Goal: Share content: Share content

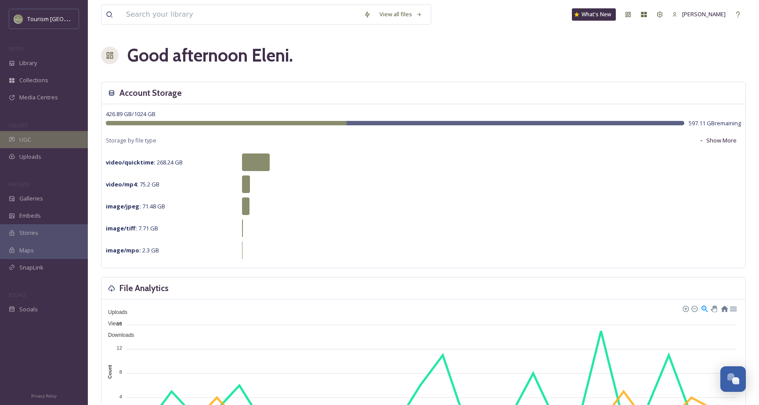
click at [40, 140] on div "UGC" at bounding box center [44, 139] width 88 height 17
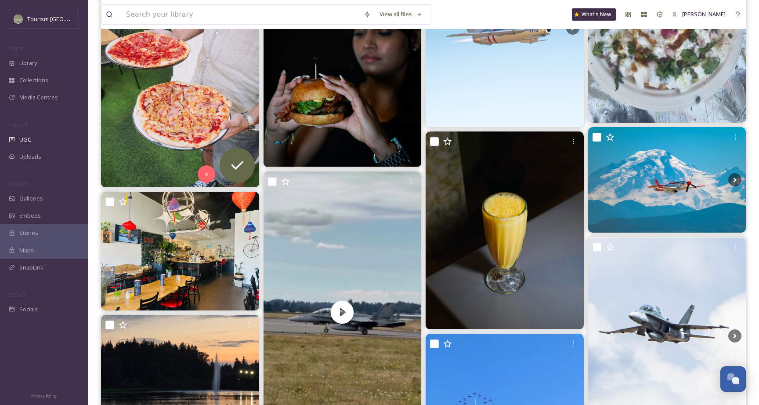
scroll to position [1246, 0]
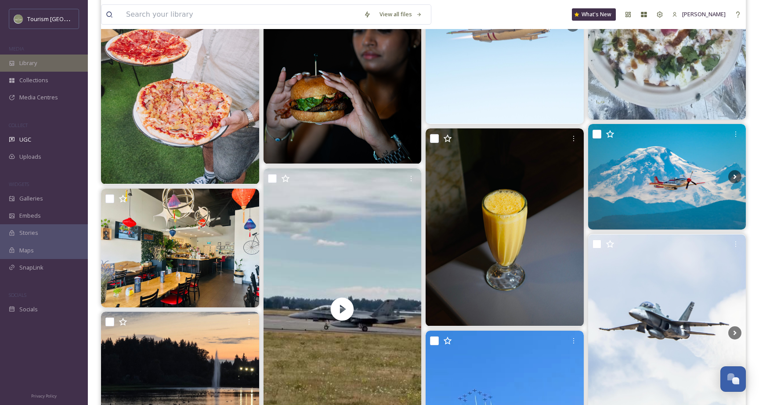
click at [47, 63] on div "Library" at bounding box center [44, 62] width 88 height 17
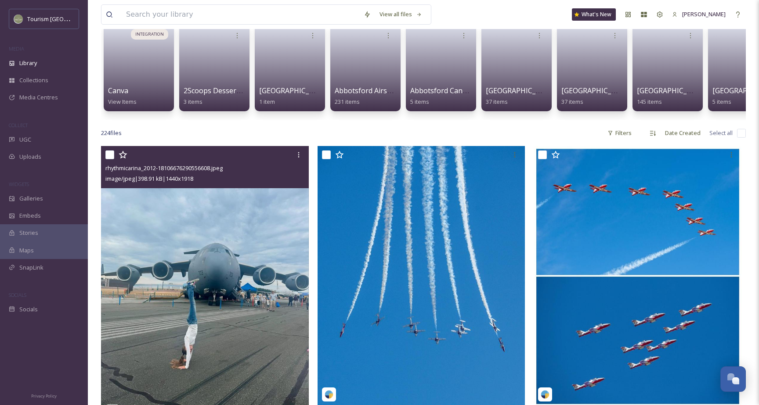
scroll to position [72, 0]
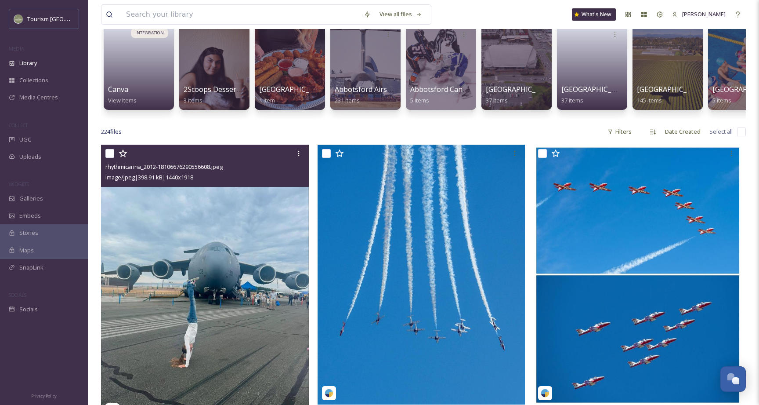
click at [212, 254] on img at bounding box center [205, 283] width 208 height 277
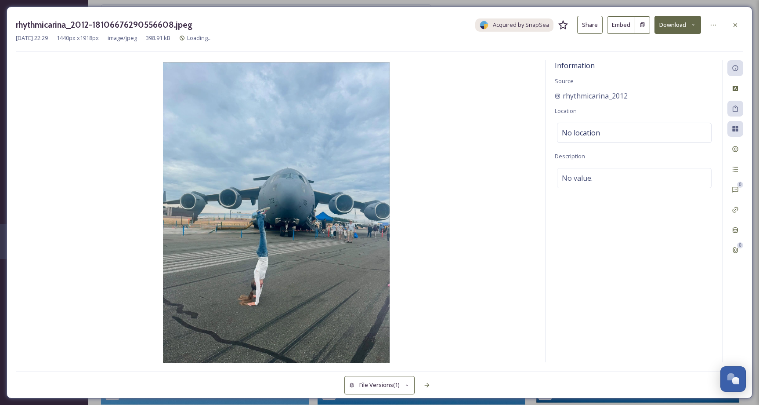
click at [591, 30] on button "Share" at bounding box center [589, 25] width 25 height 18
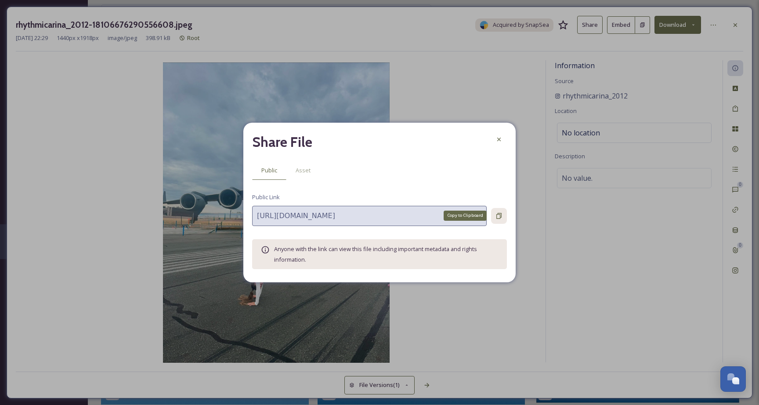
click at [501, 215] on icon at bounding box center [499, 215] width 7 height 7
click at [504, 137] on div at bounding box center [499, 139] width 16 height 16
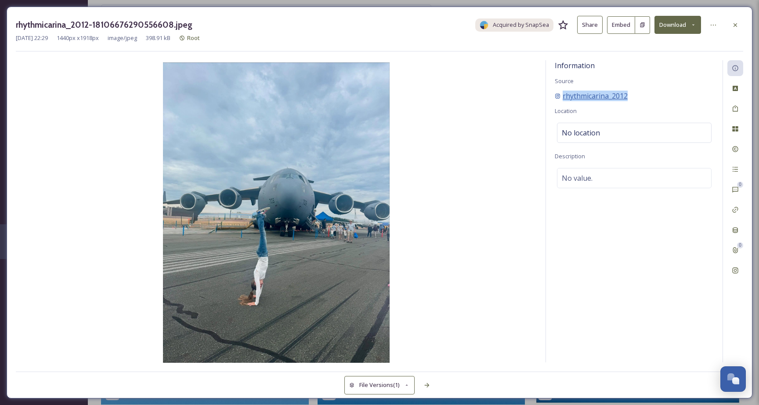
drag, startPoint x: 641, startPoint y: 100, endPoint x: 559, endPoint y: 97, distance: 81.3
click at [559, 97] on div "rhythmicarina_2012" at bounding box center [634, 96] width 159 height 11
copy div "rhythmicarina_2012"
click at [737, 25] on icon at bounding box center [735, 25] width 7 height 7
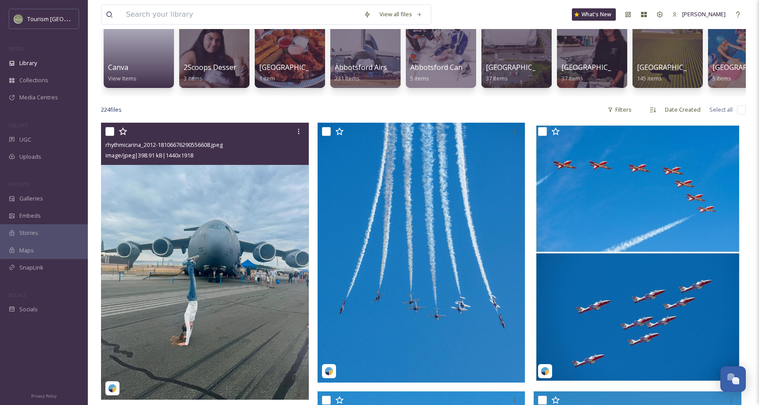
scroll to position [112, 0]
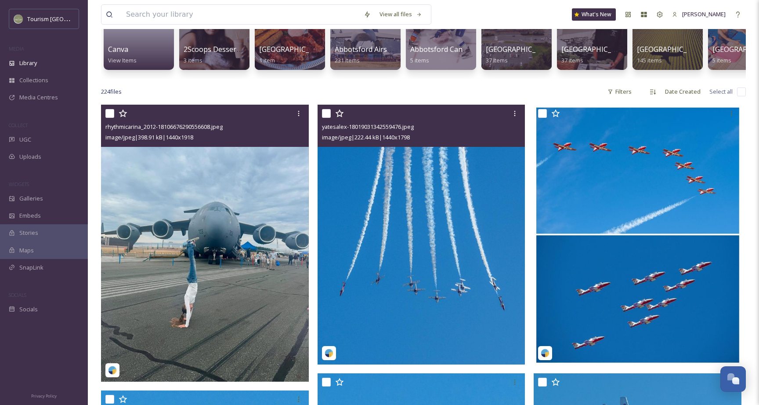
click at [439, 192] on img at bounding box center [422, 235] width 208 height 260
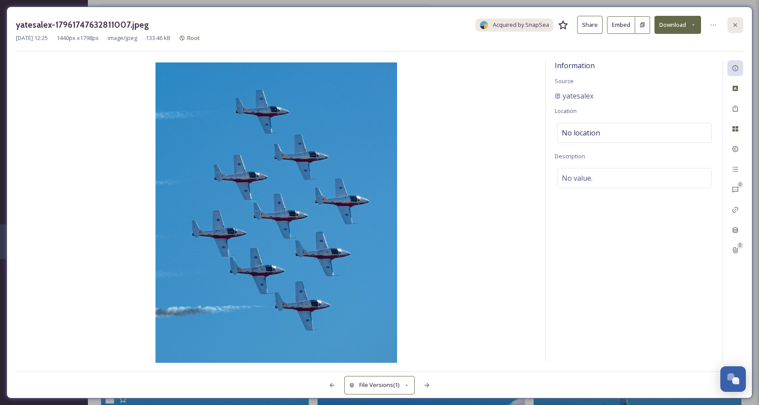
click at [729, 25] on div at bounding box center [736, 25] width 16 height 16
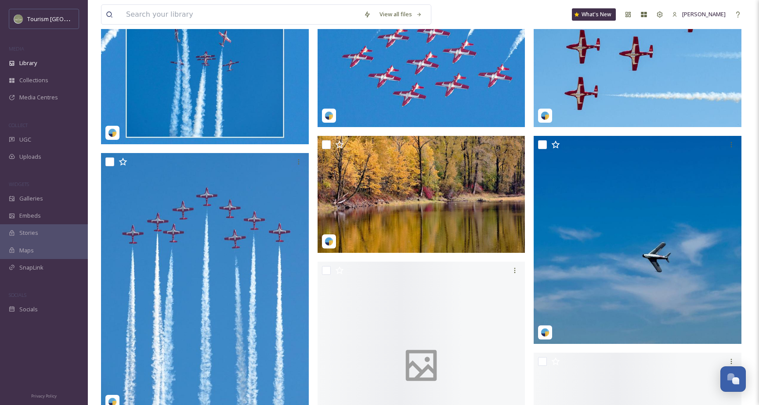
scroll to position [907, 0]
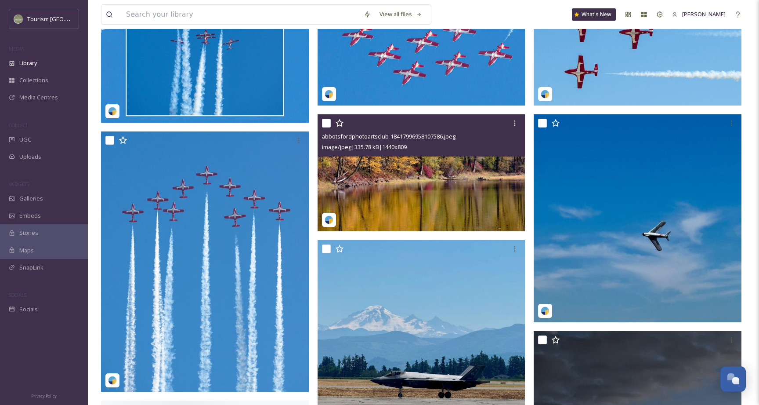
click at [442, 179] on img at bounding box center [422, 172] width 208 height 117
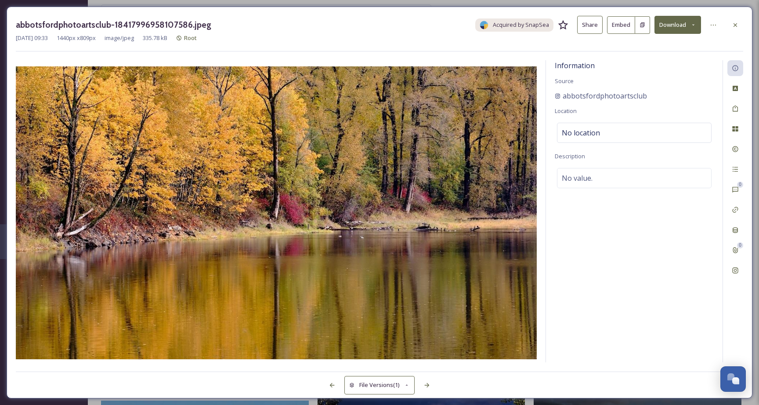
click at [598, 23] on button "Share" at bounding box center [589, 25] width 25 height 18
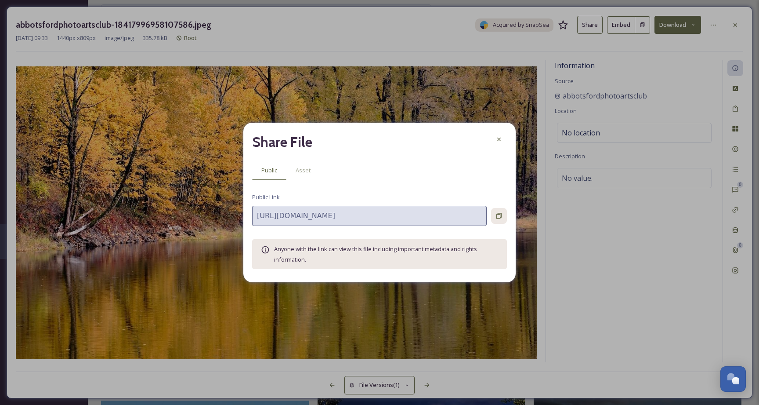
click at [502, 216] on icon at bounding box center [499, 215] width 7 height 7
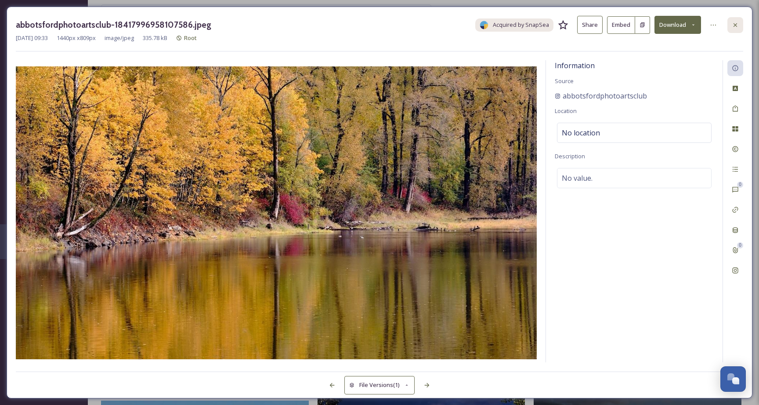
click at [737, 23] on icon at bounding box center [735, 25] width 7 height 7
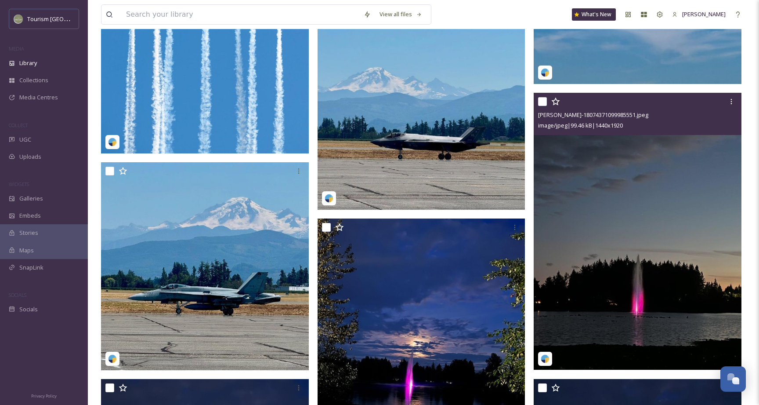
scroll to position [1147, 0]
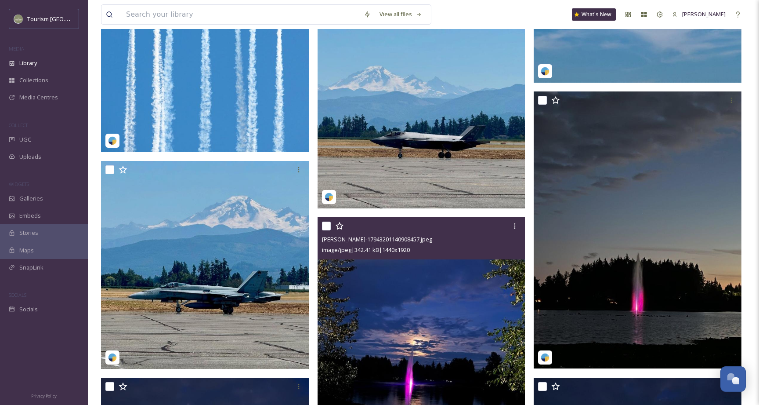
click at [491, 280] on img at bounding box center [422, 355] width 208 height 277
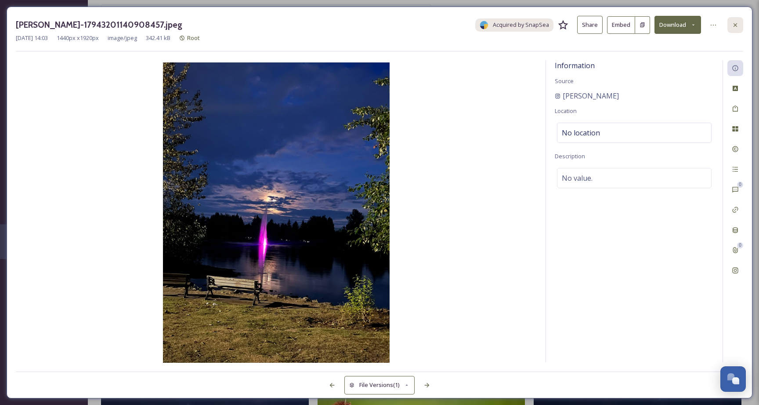
click at [736, 24] on icon at bounding box center [736, 25] width 4 height 4
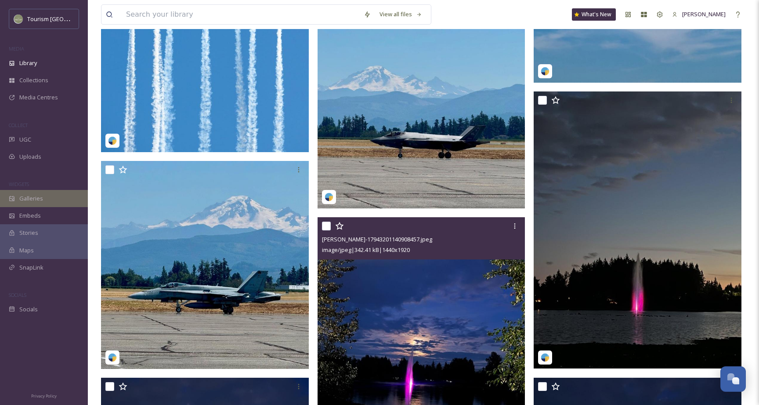
click at [37, 194] on span "Galleries" at bounding box center [31, 198] width 24 height 8
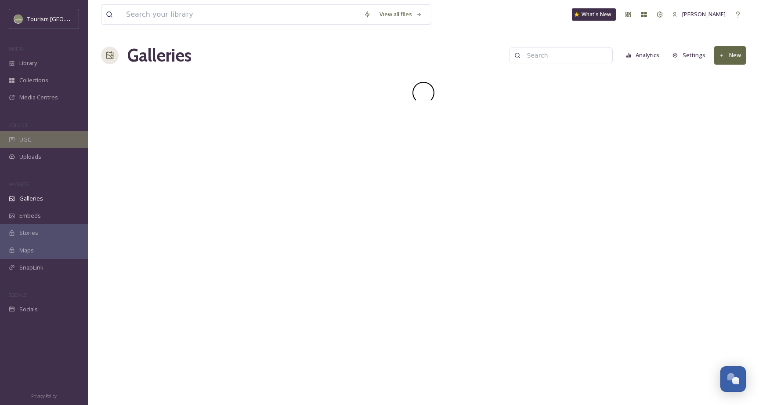
click at [28, 138] on span "UGC" at bounding box center [25, 139] width 12 height 8
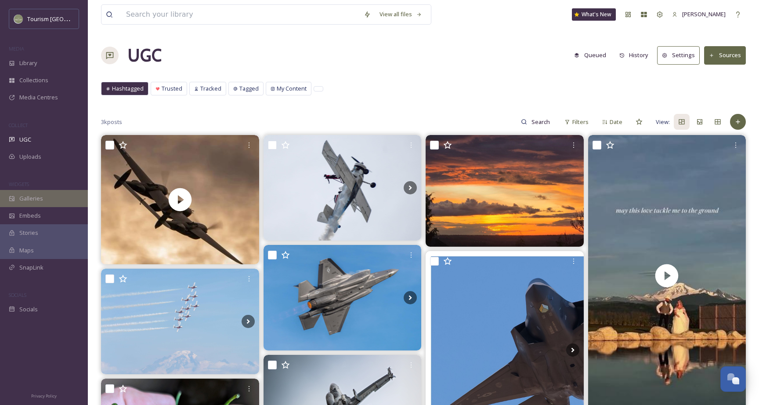
click at [63, 196] on div "Galleries" at bounding box center [44, 198] width 88 height 17
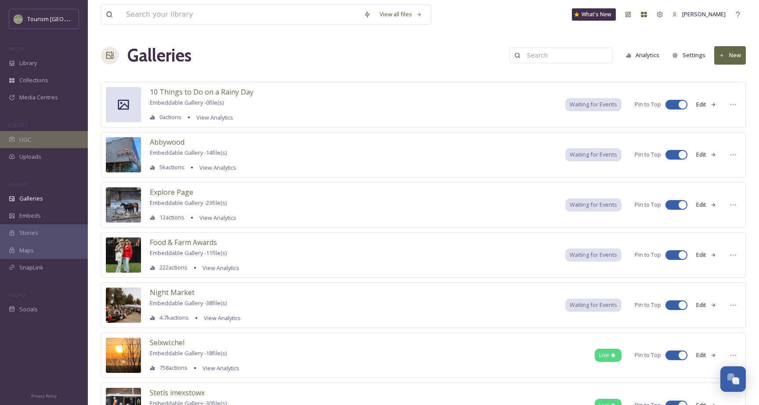
click at [48, 144] on div "UGC" at bounding box center [44, 139] width 88 height 17
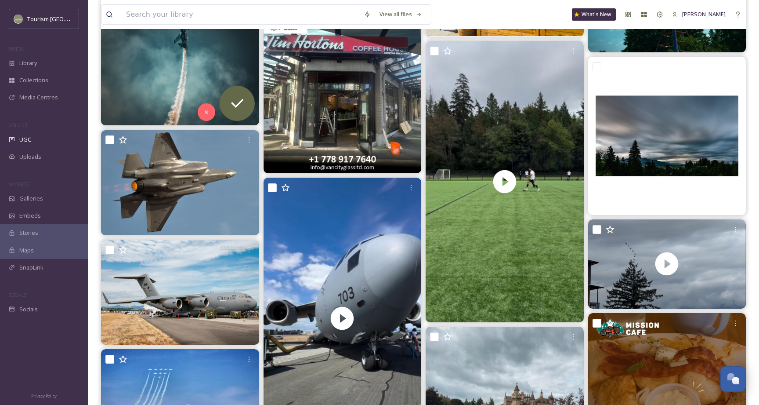
scroll to position [3111, 0]
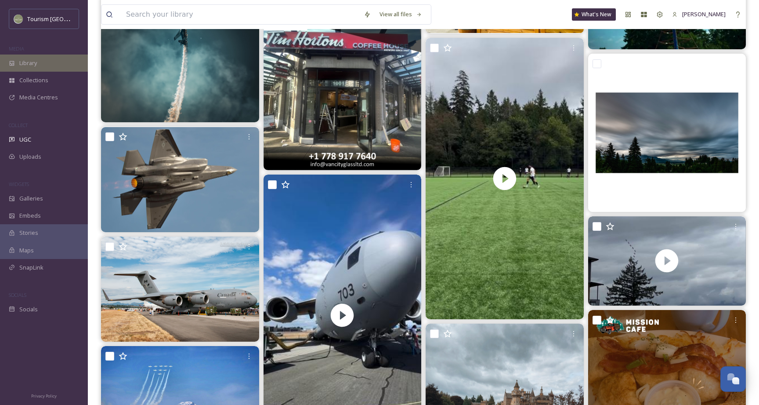
click at [44, 61] on div "Library" at bounding box center [44, 62] width 88 height 17
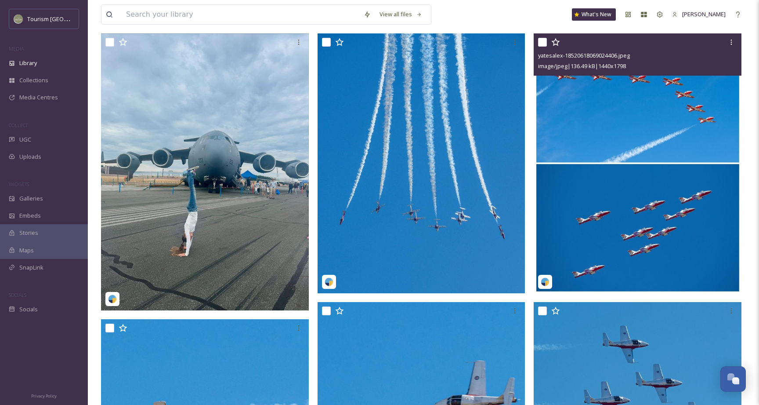
scroll to position [182, 0]
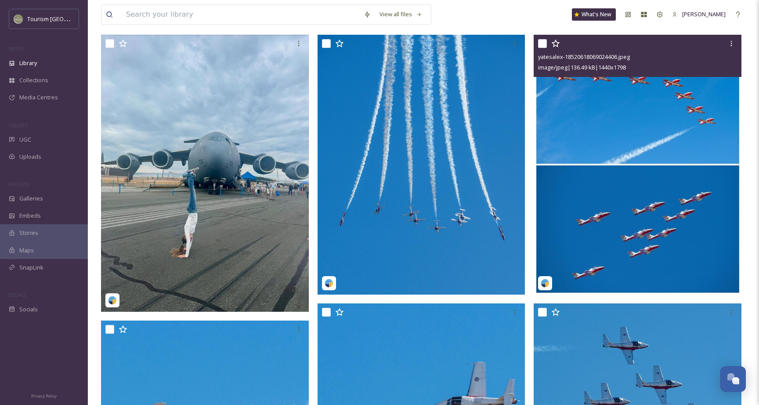
click at [627, 120] on img at bounding box center [638, 165] width 208 height 260
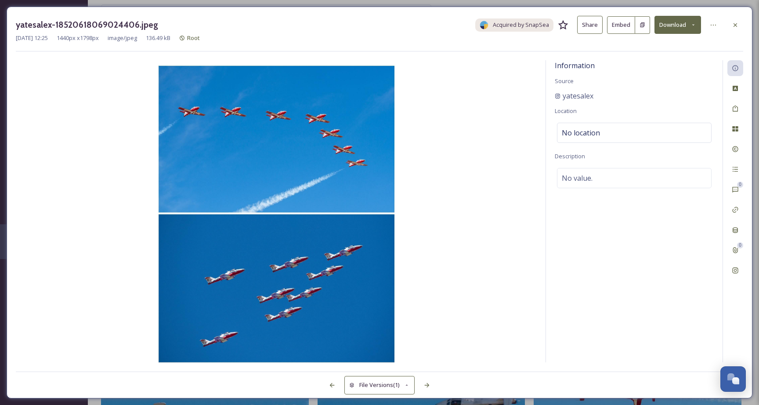
click at [596, 30] on button "Share" at bounding box center [589, 25] width 25 height 18
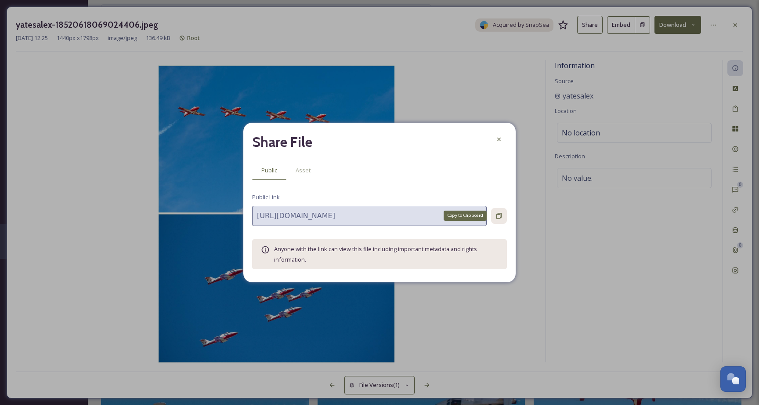
click at [498, 221] on div "Copy to Clipboard" at bounding box center [499, 216] width 16 height 16
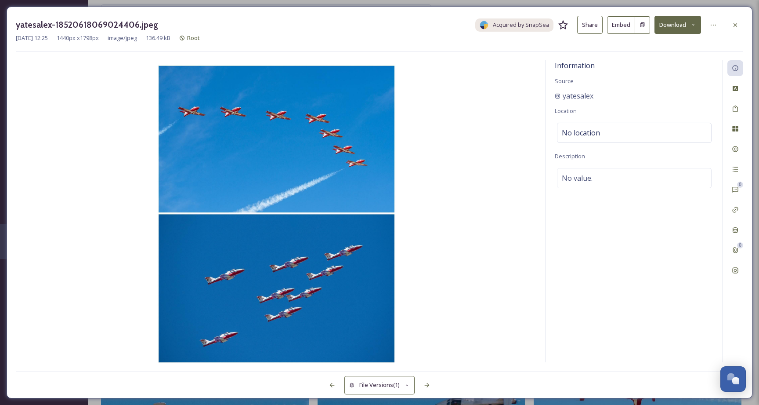
click at [741, 26] on div at bounding box center [736, 25] width 16 height 16
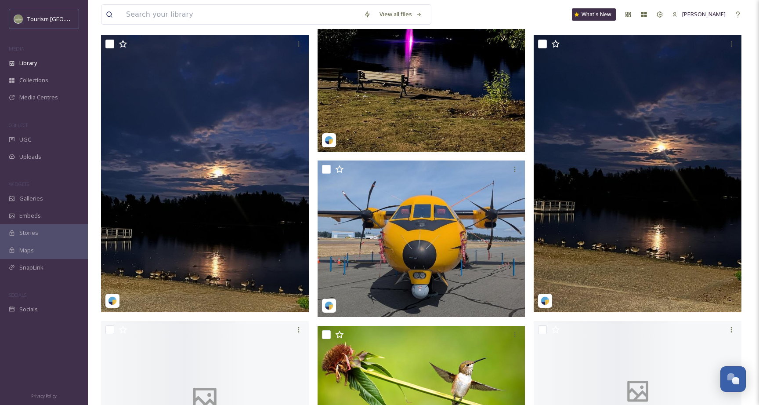
scroll to position [1493, 0]
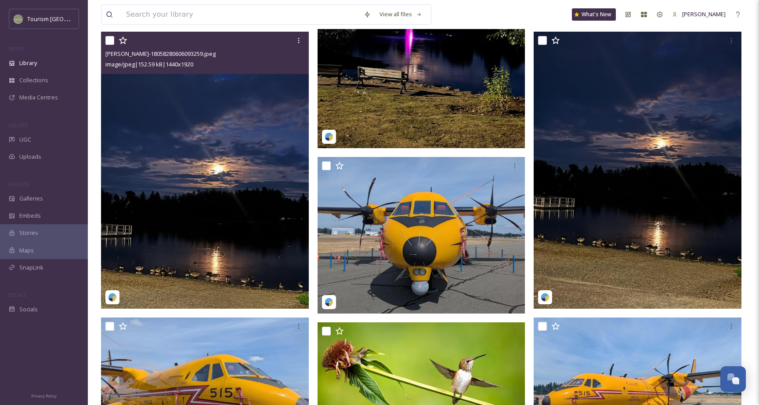
click at [209, 223] on img at bounding box center [205, 170] width 208 height 277
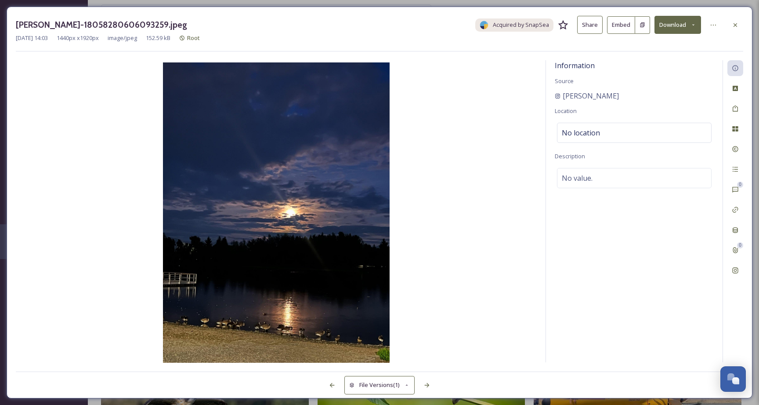
click at [589, 28] on button "Share" at bounding box center [589, 25] width 25 height 18
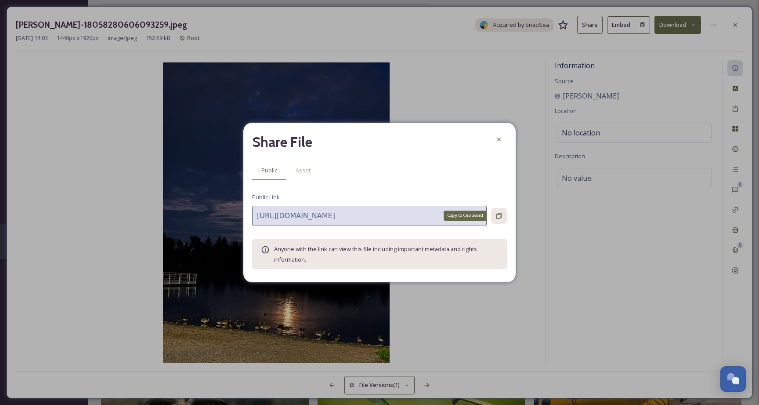
click at [497, 214] on icon at bounding box center [499, 215] width 7 height 7
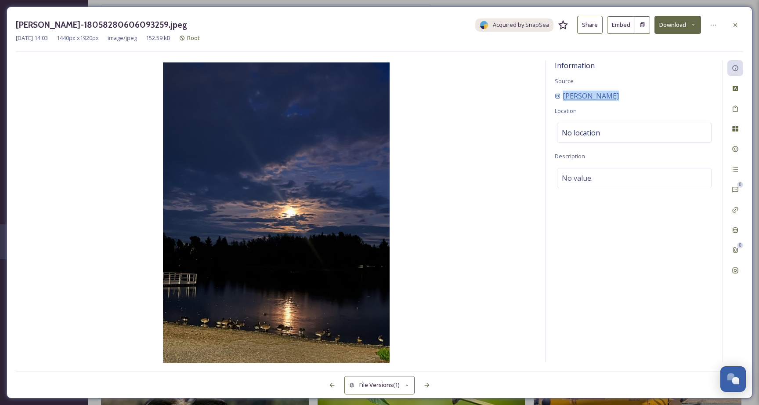
drag, startPoint x: 661, startPoint y: 97, endPoint x: 564, endPoint y: 96, distance: 97.1
click at [564, 96] on div "[PERSON_NAME]" at bounding box center [634, 96] width 159 height 11
copy div "[PERSON_NAME]"
click at [634, 0] on div "[PERSON_NAME]-18058280606093259.jpeg Acquired by SnapSea Share Embed Download […" at bounding box center [379, 202] width 759 height 405
